Goal: Transaction & Acquisition: Purchase product/service

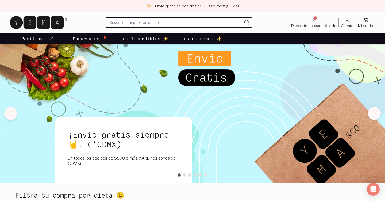
type input "n"
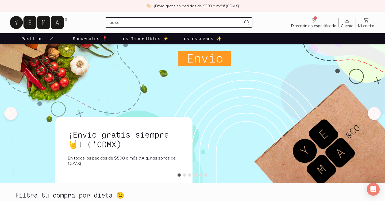
type input "bolsas"
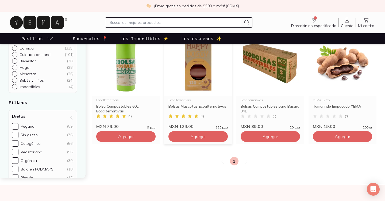
scroll to position [71, 0]
click at [124, 70] on img at bounding box center [126, 63] width 68 height 66
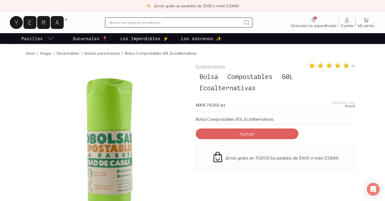
click at [110, 143] on div at bounding box center [109, 141] width 159 height 159
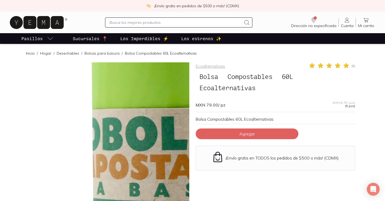
click at [85, 141] on img at bounding box center [167, 145] width 535 height 535
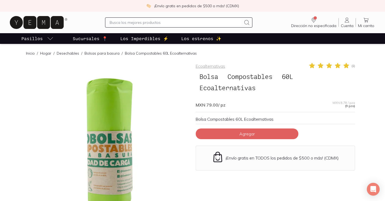
scroll to position [49, 0]
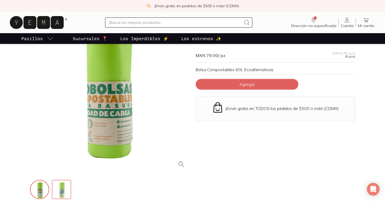
click at [66, 186] on img at bounding box center [61, 189] width 19 height 19
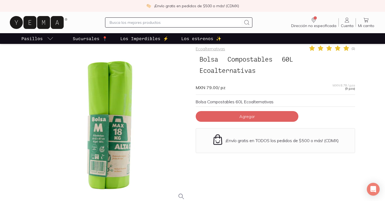
scroll to position [21, 0]
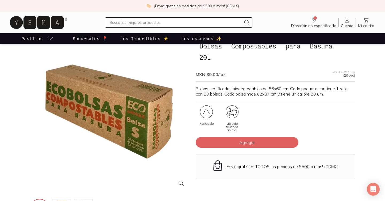
scroll to position [129, 0]
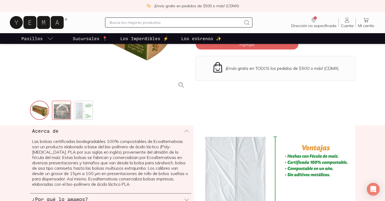
click at [59, 106] on img at bounding box center [61, 110] width 19 height 19
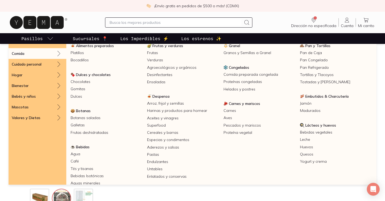
scroll to position [21, 0]
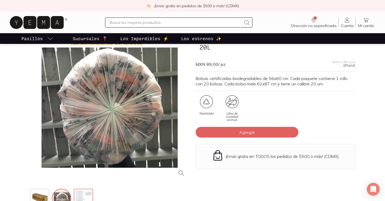
click at [81, 192] on img at bounding box center [83, 198] width 19 height 19
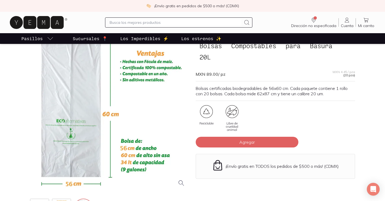
scroll to position [10, 0]
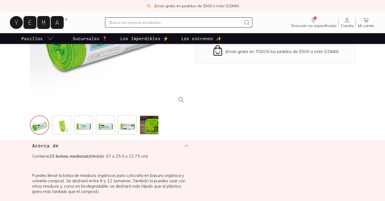
scroll to position [118, 0]
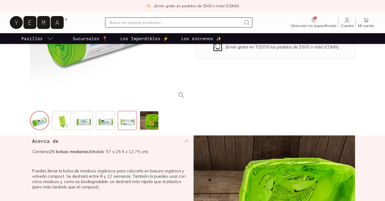
click at [126, 117] on img at bounding box center [127, 120] width 19 height 19
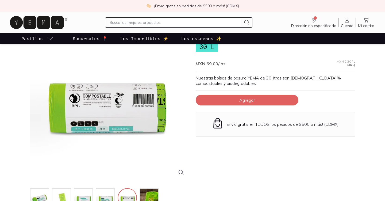
scroll to position [25, 0]
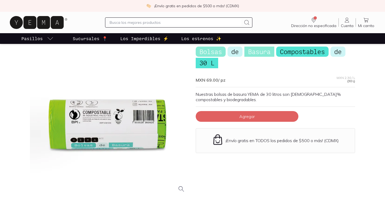
click at [140, 20] on input "text" at bounding box center [176, 22] width 132 height 6
type input "basura"
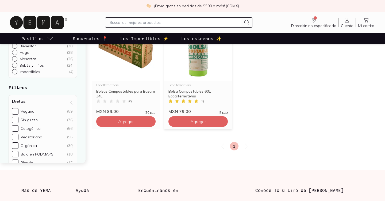
scroll to position [67, 0]
